Goal: Task Accomplishment & Management: Use online tool/utility

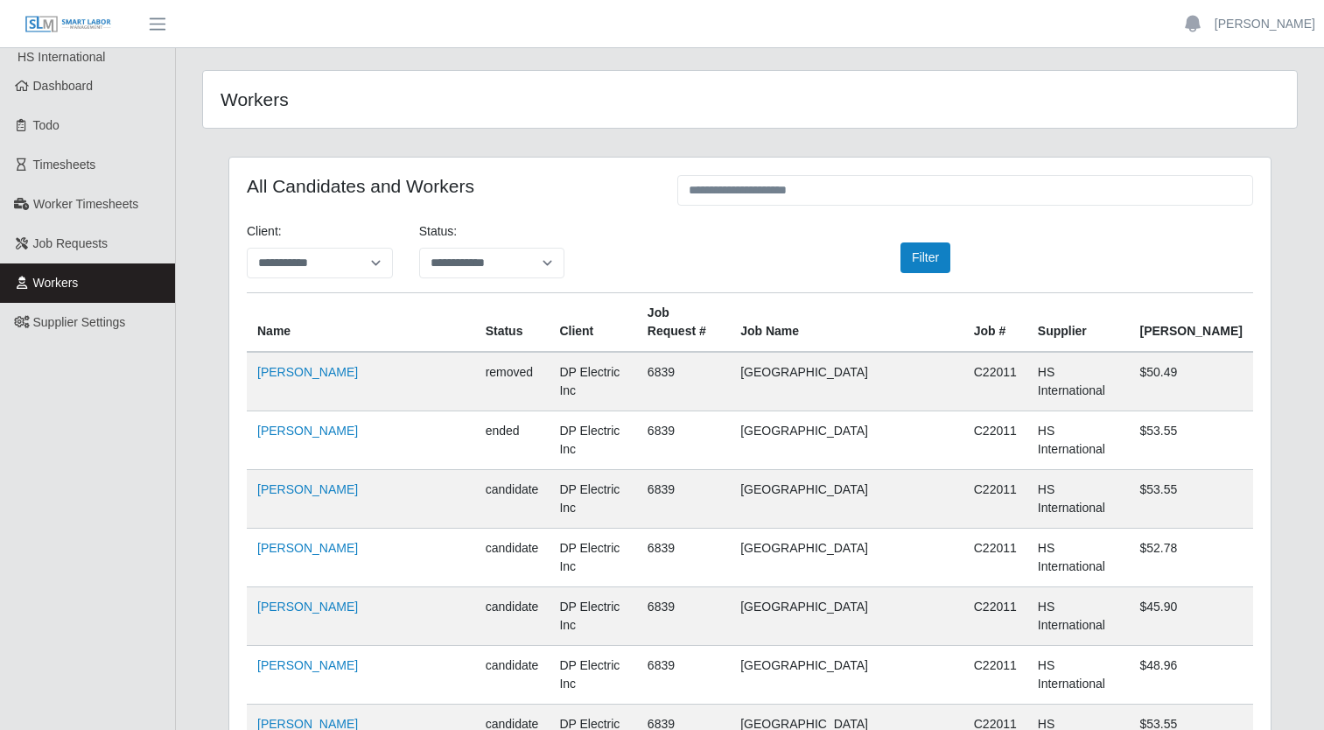
scroll to position [11644, 0]
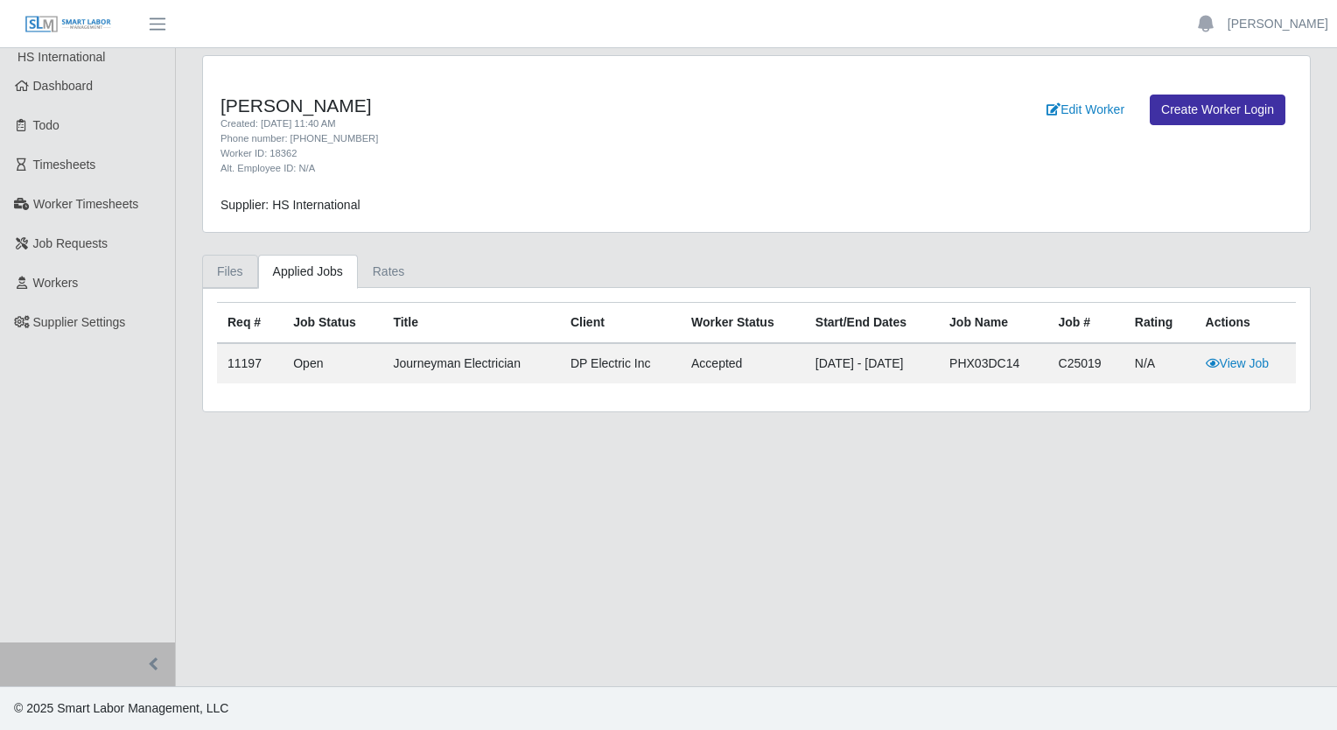
click at [224, 268] on link "Files" at bounding box center [230, 272] width 56 height 34
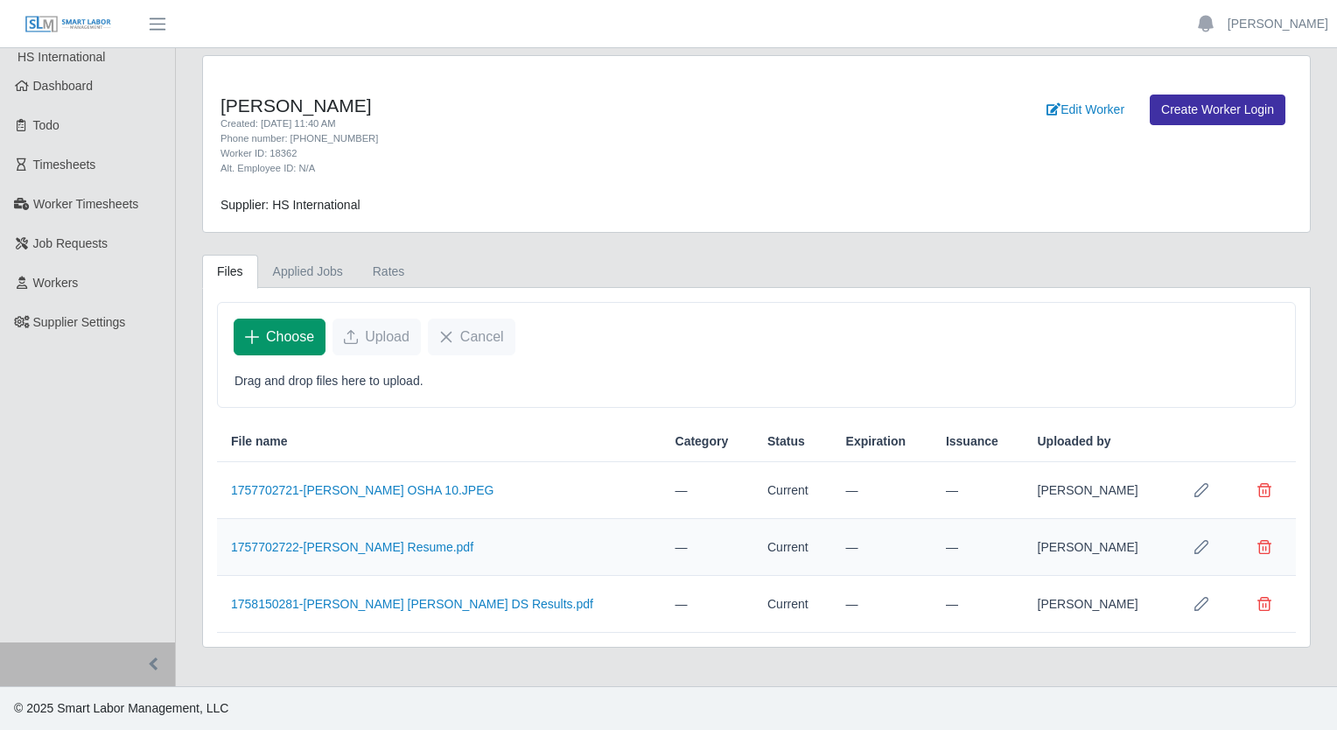
click at [272, 334] on span "Choose" at bounding box center [290, 336] width 48 height 21
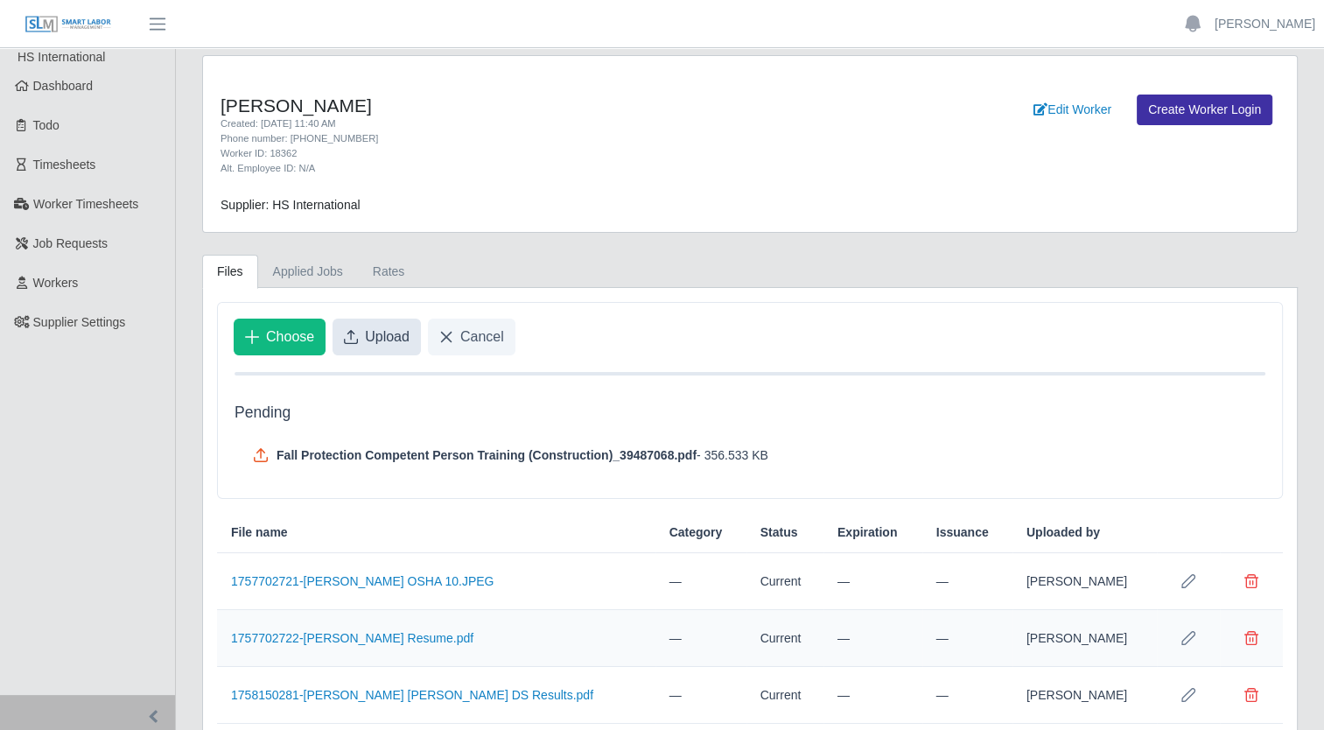
click at [358, 332] on button "Upload" at bounding box center [377, 337] width 88 height 37
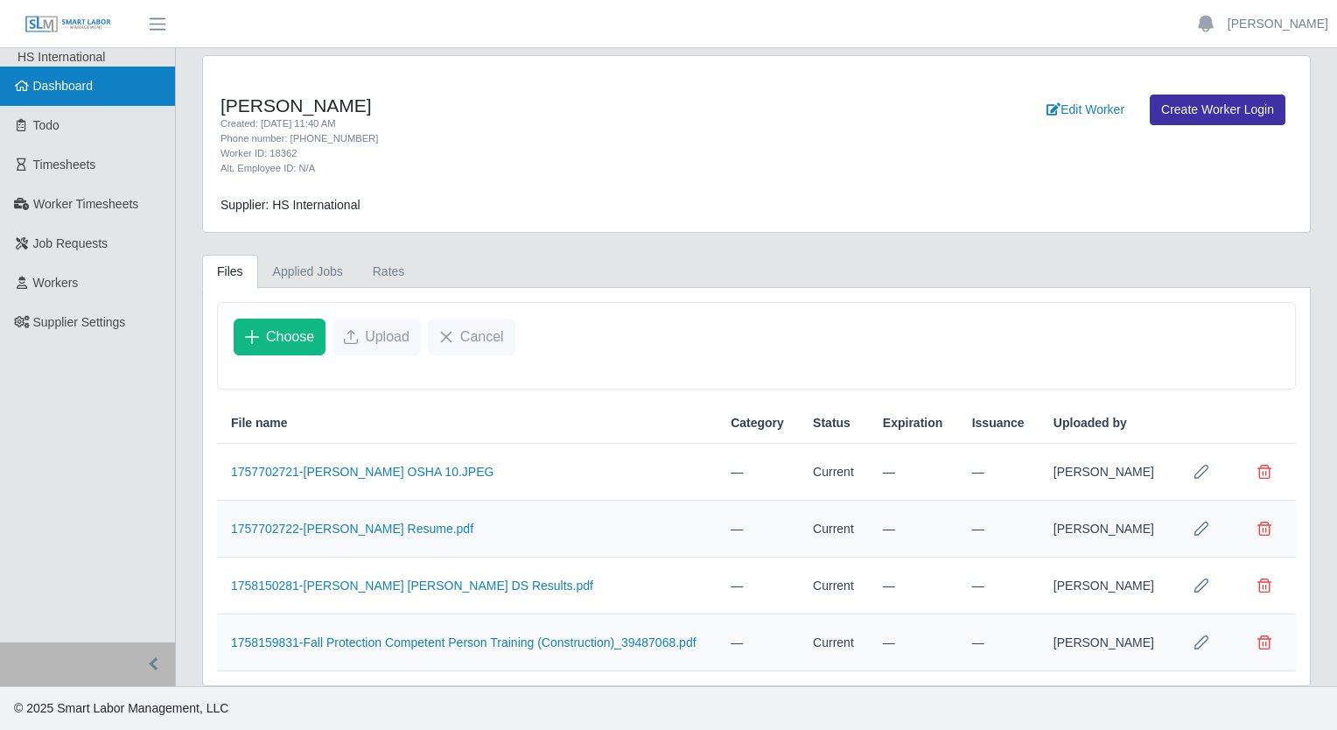
click at [85, 95] on link "Dashboard" at bounding box center [87, 86] width 175 height 39
